Goal: Transaction & Acquisition: Subscribe to service/newsletter

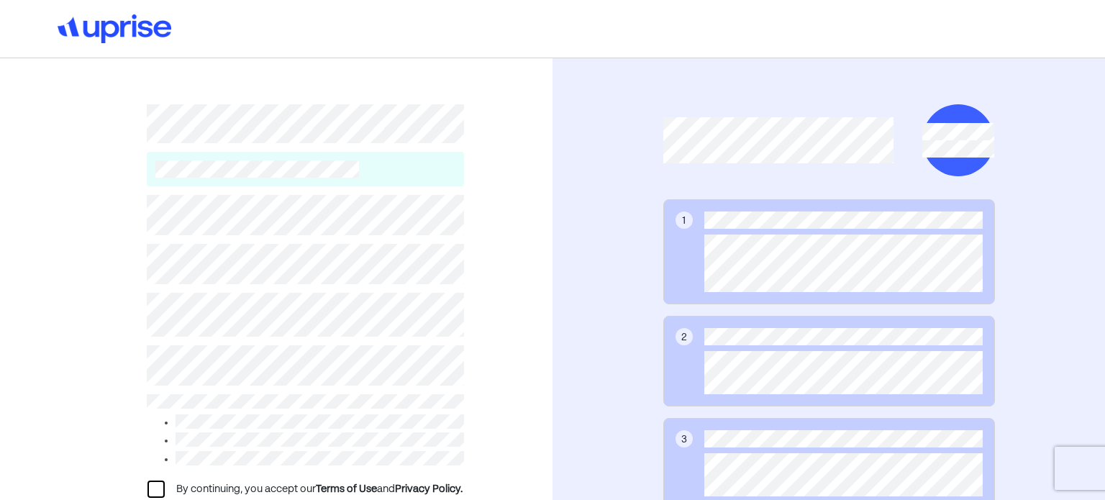
scroll to position [128, 0]
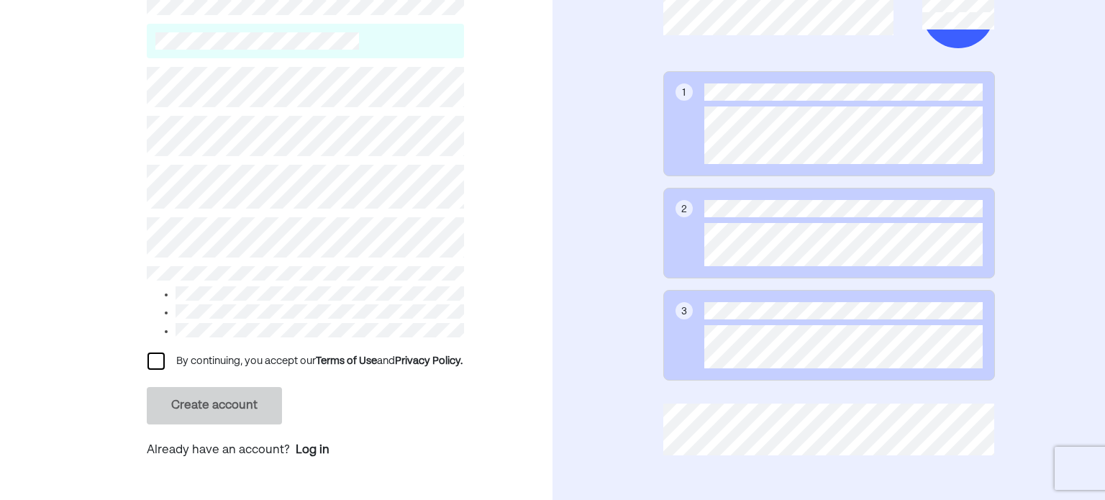
click at [155, 363] on div at bounding box center [156, 361] width 17 height 17
click at [224, 419] on button "Create account" at bounding box center [214, 405] width 135 height 37
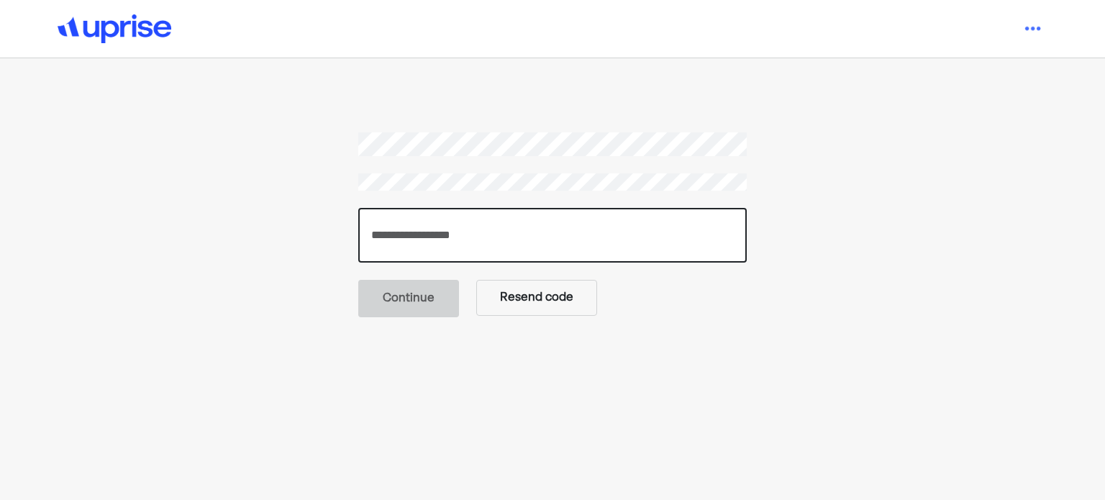
click at [440, 221] on input "number" at bounding box center [552, 235] width 389 height 55
paste input "******"
type input "******"
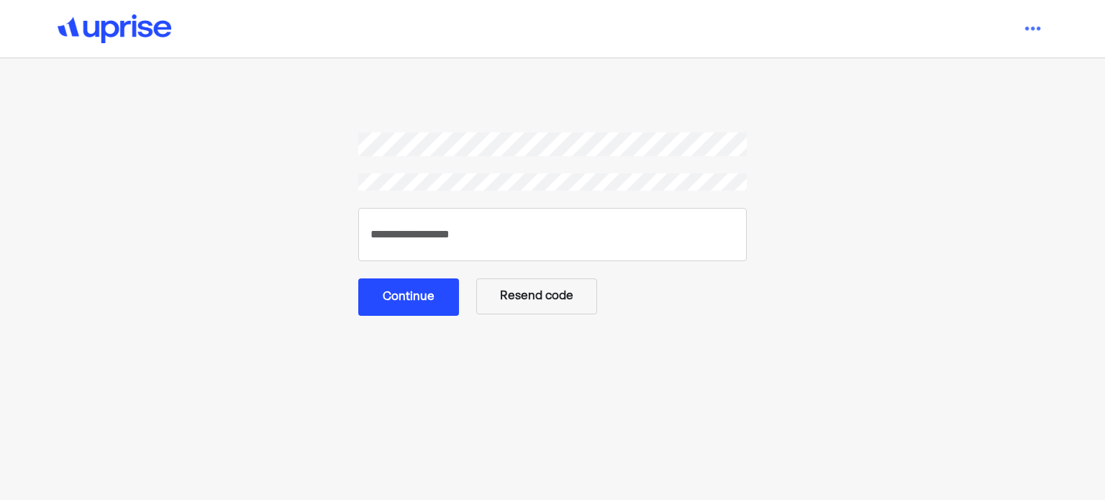
click at [420, 290] on button "Continue" at bounding box center [408, 296] width 101 height 37
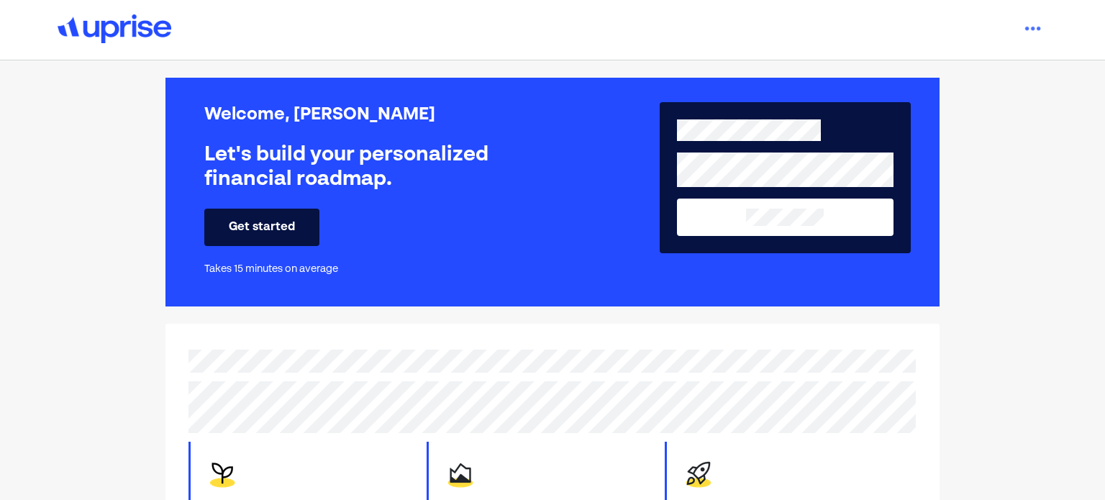
click at [260, 243] on button "Get started" at bounding box center [261, 227] width 115 height 37
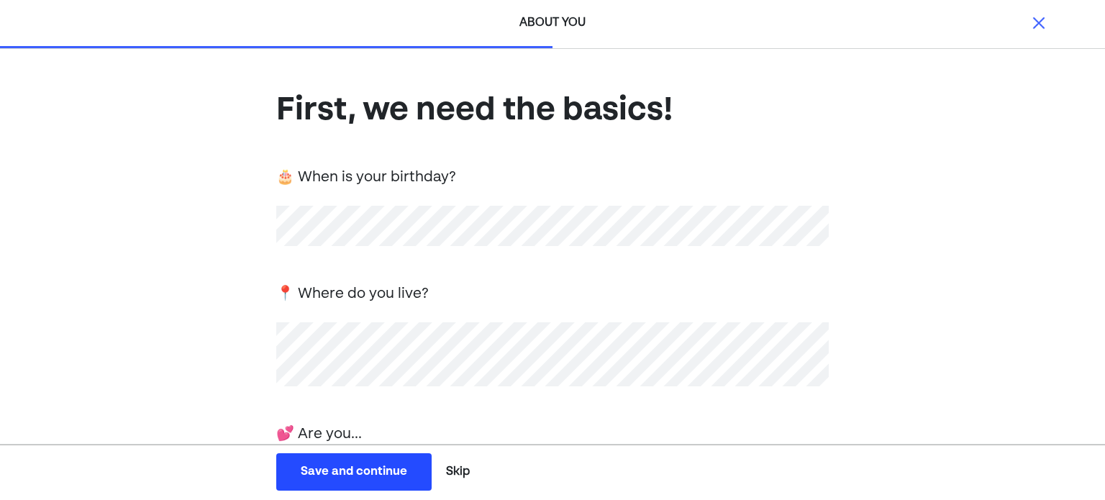
click at [458, 468] on button "Skip" at bounding box center [457, 472] width 35 height 36
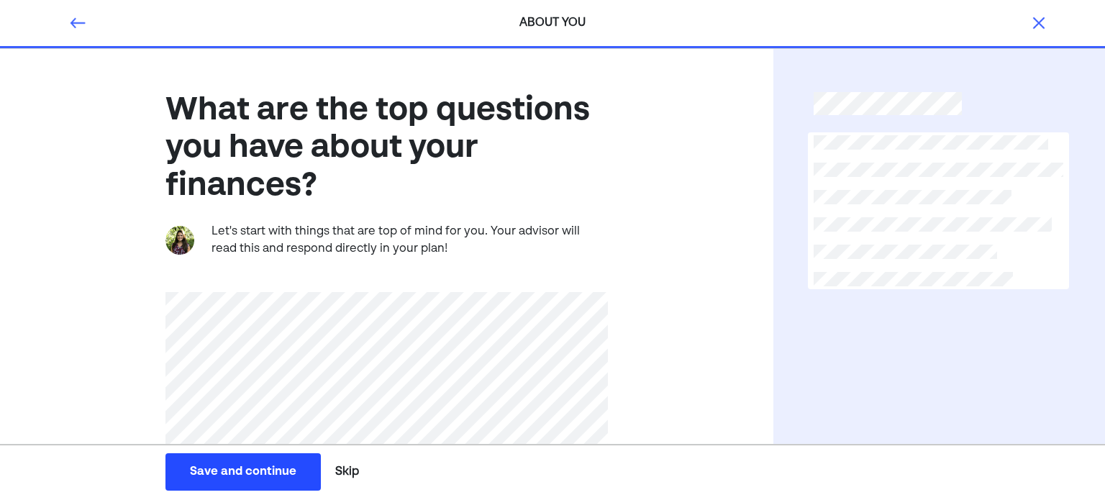
click at [355, 471] on button "Skip" at bounding box center [347, 472] width 35 height 36
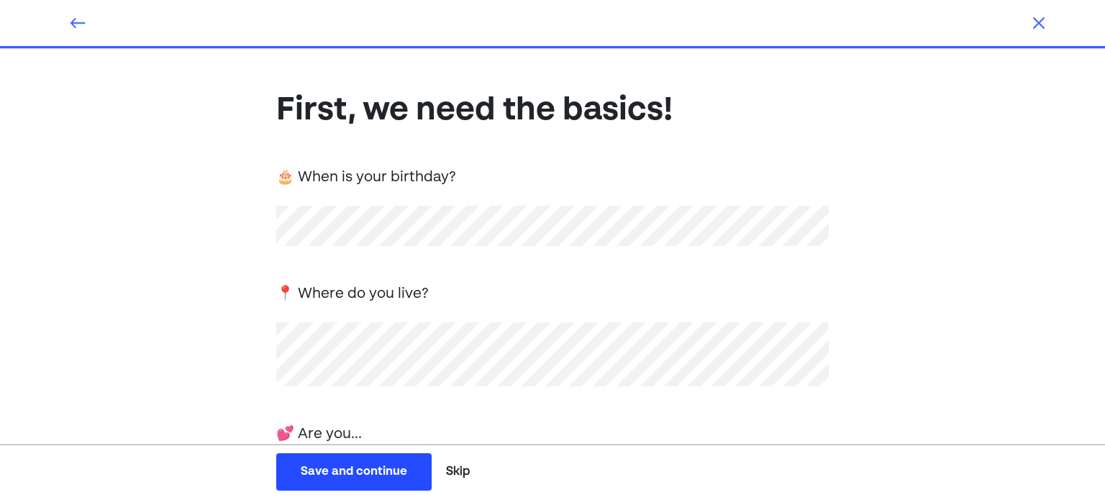
click at [466, 476] on button "Skip" at bounding box center [457, 472] width 35 height 36
click at [445, 470] on button "Skip" at bounding box center [457, 472] width 35 height 36
click at [453, 474] on button "Skip" at bounding box center [457, 472] width 35 height 36
click at [455, 467] on button "Skip" at bounding box center [457, 472] width 35 height 36
click at [455, 469] on button "Skip" at bounding box center [457, 472] width 35 height 36
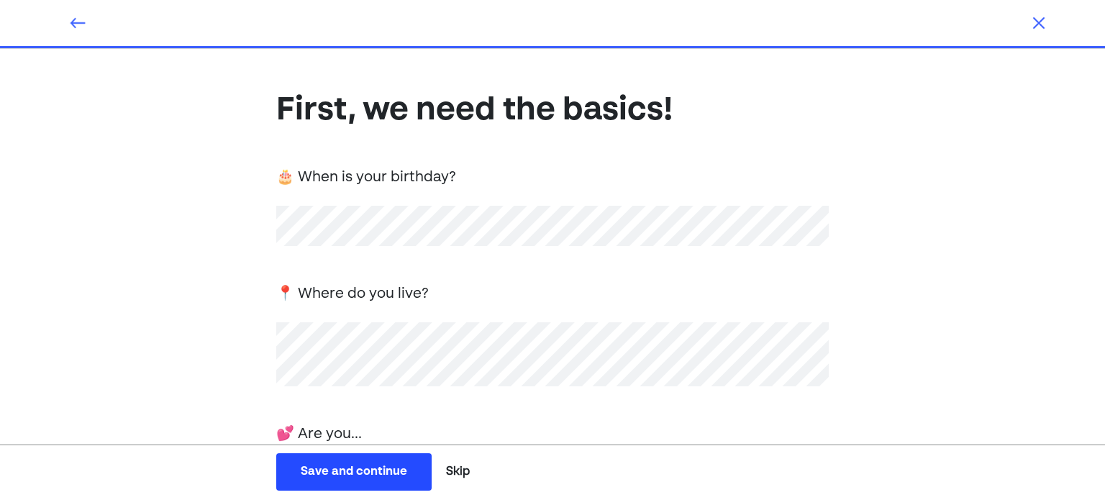
click at [462, 473] on button "Skip" at bounding box center [457, 472] width 35 height 36
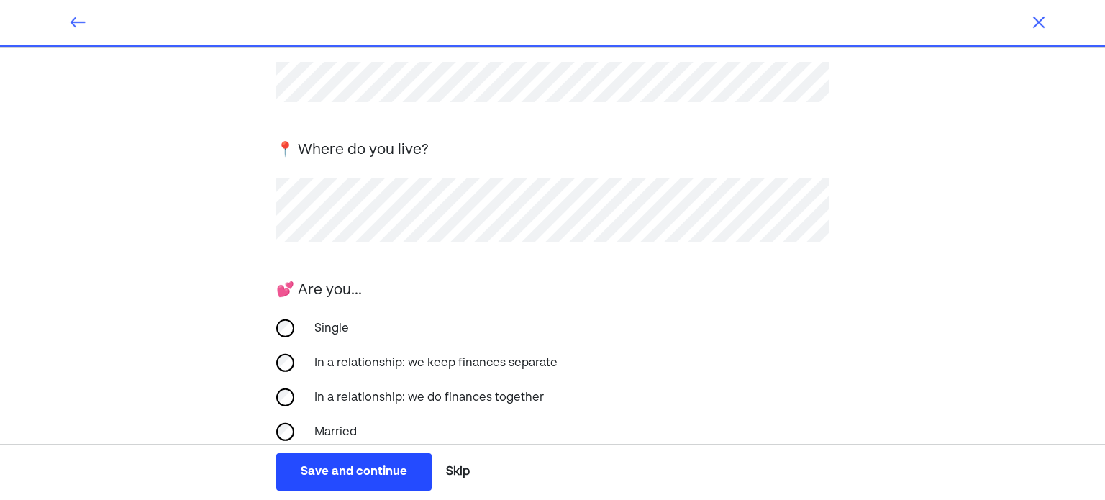
scroll to position [288, 0]
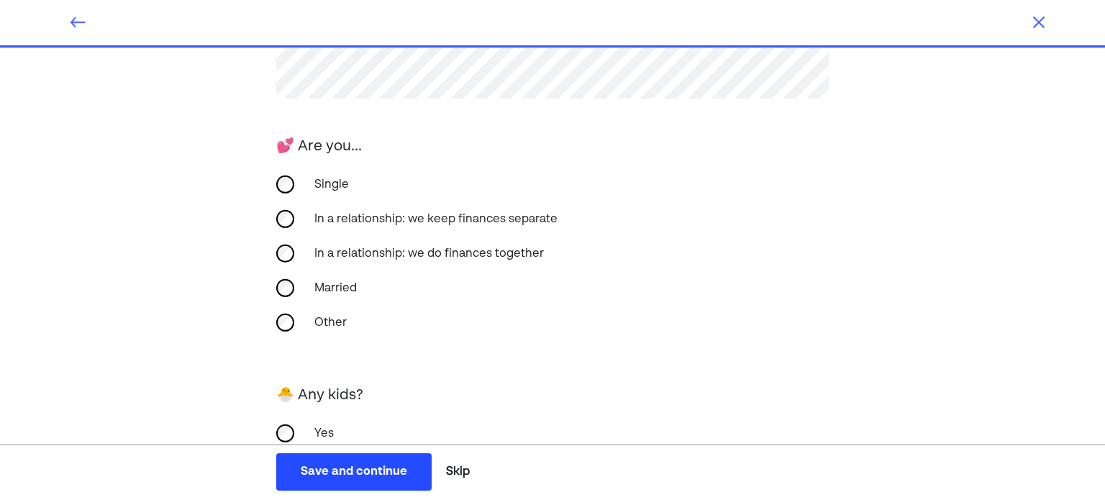
click at [296, 182] on div "Single" at bounding box center [552, 185] width 553 height 35
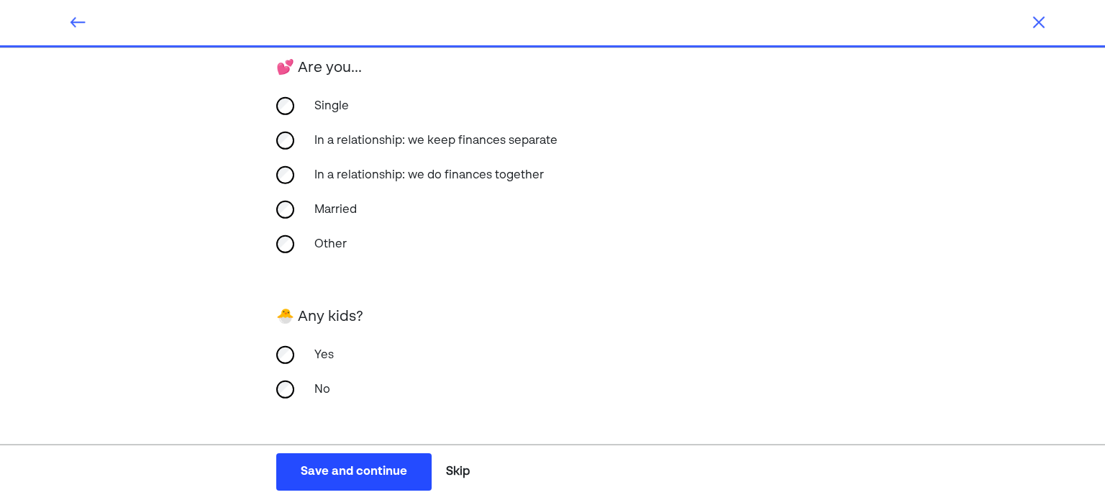
click at [285, 410] on div "Yes No" at bounding box center [552, 379] width 553 height 69
click at [285, 397] on div "No" at bounding box center [552, 390] width 553 height 35
click at [370, 490] on button "Save and continue Save Save and continue" at bounding box center [353, 471] width 155 height 37
click at [371, 471] on div "Save and continue" at bounding box center [354, 471] width 106 height 17
click at [332, 471] on div "Save and continue" at bounding box center [354, 471] width 106 height 17
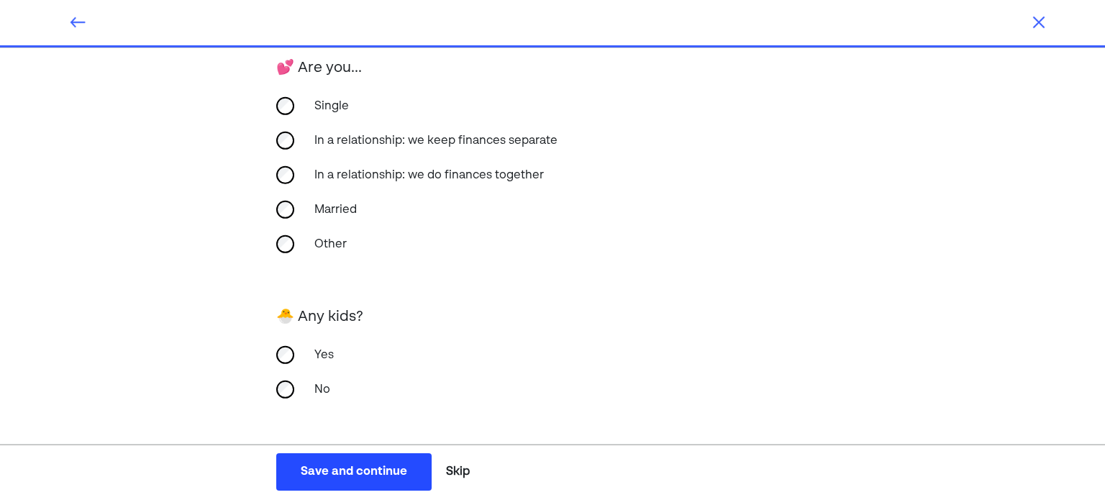
click at [354, 481] on button "Save and continue Save Save and continue" at bounding box center [353, 471] width 155 height 37
click at [1043, 22] on img at bounding box center [1038, 22] width 17 height 17
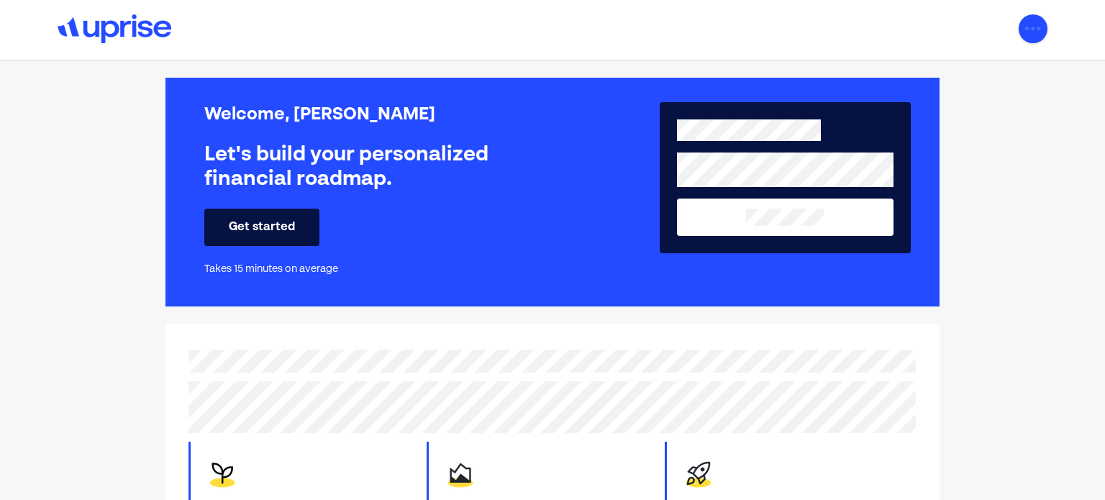
click at [1039, 18] on img at bounding box center [1033, 28] width 29 height 29
click at [990, 344] on div "Welcome, Kevin Let's build your personalized financial roadmap. Get started Tak…" at bounding box center [552, 334] width 1105 height 548
click at [293, 230] on button "Get started" at bounding box center [261, 227] width 115 height 37
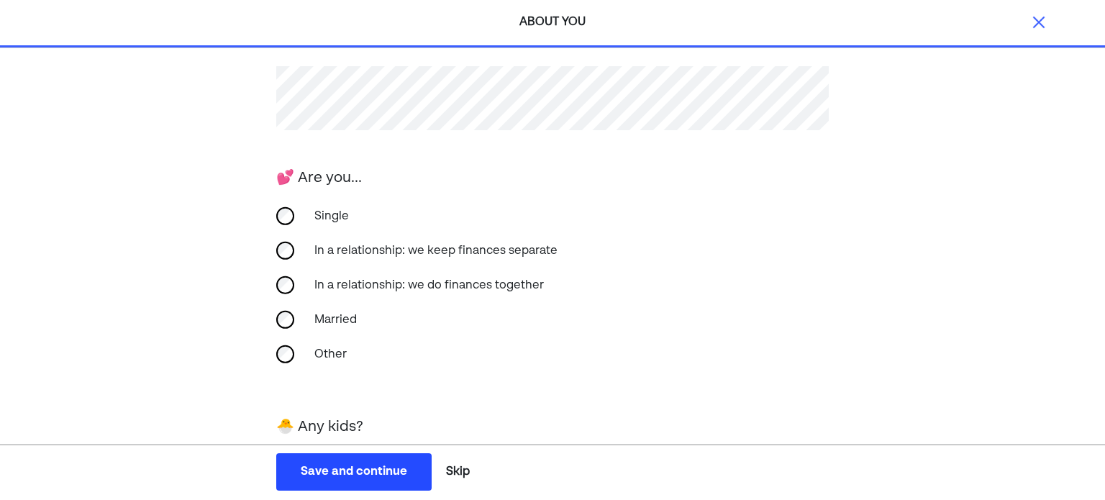
scroll to position [366, 0]
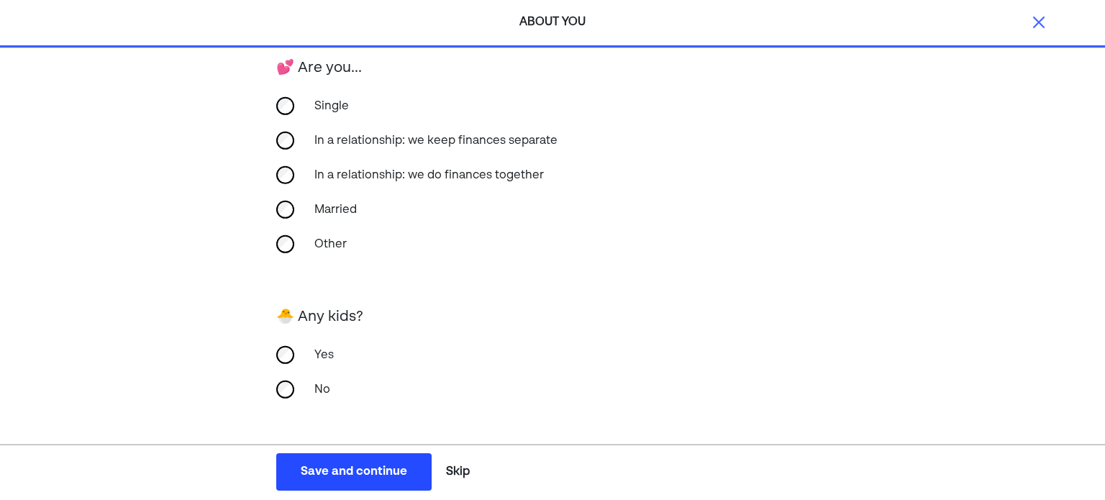
click at [344, 453] on div "Save and continue Save Save and continue Skip" at bounding box center [376, 472] width 752 height 48
click at [345, 468] on div "Save and continue" at bounding box center [354, 471] width 106 height 17
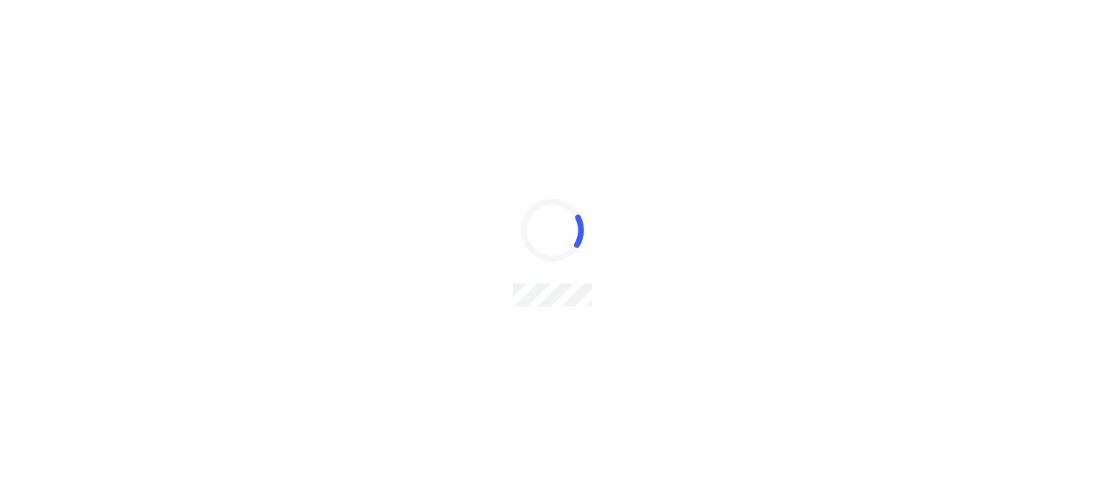
scroll to position [0, 0]
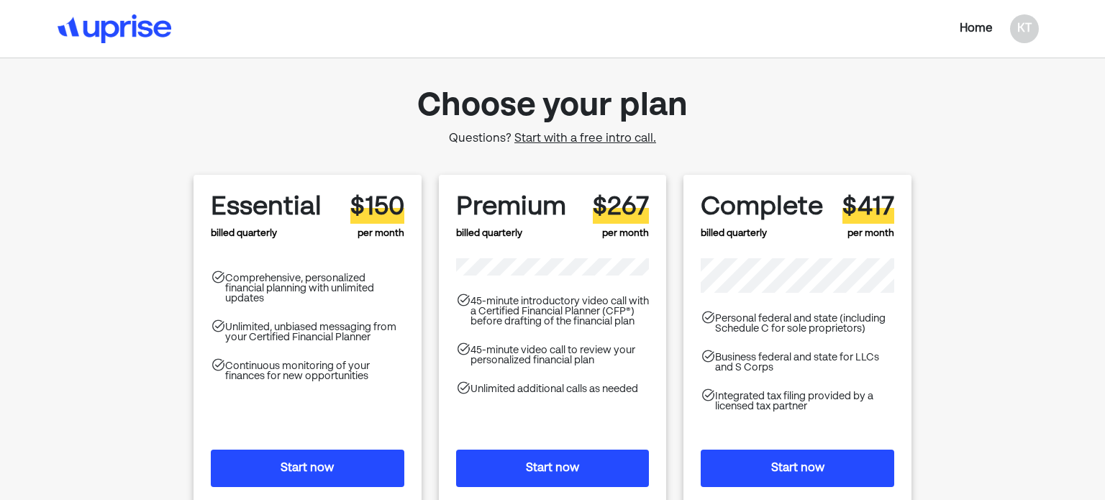
scroll to position [72, 0]
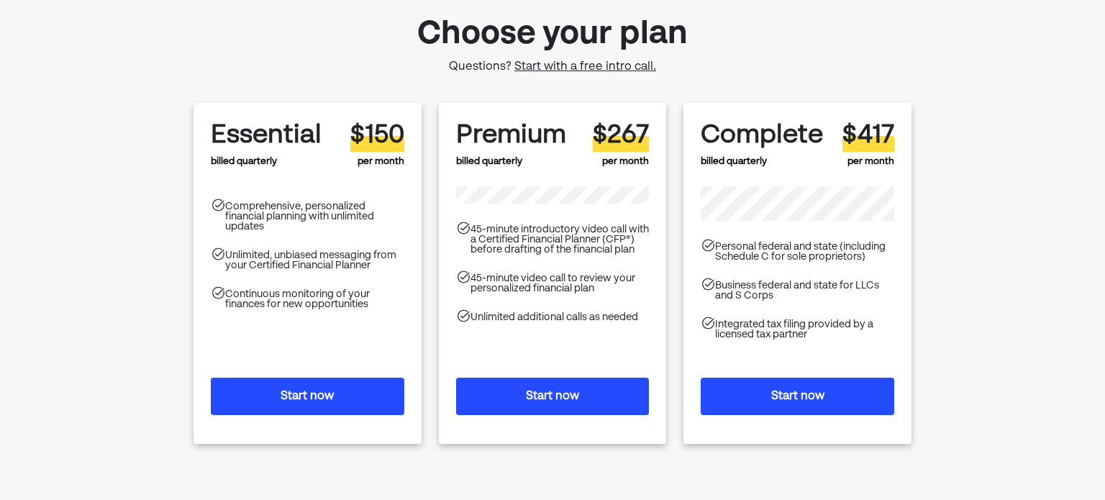
click at [801, 397] on button "Start now" at bounding box center [798, 396] width 194 height 37
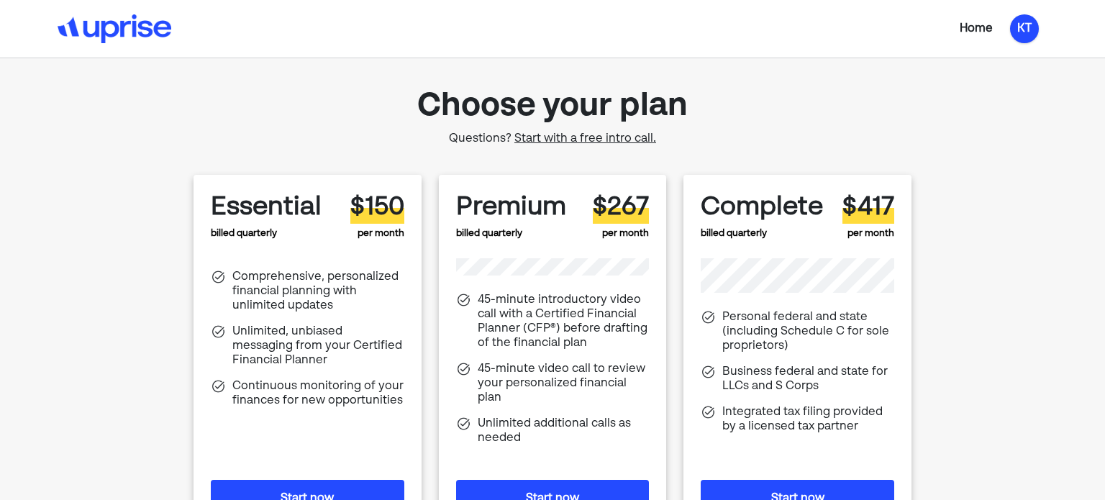
click at [1035, 20] on div "KT" at bounding box center [1024, 28] width 29 height 29
click at [1006, 90] on div "Log out" at bounding box center [1014, 89] width 42 height 17
